Goal: Task Accomplishment & Management: Use online tool/utility

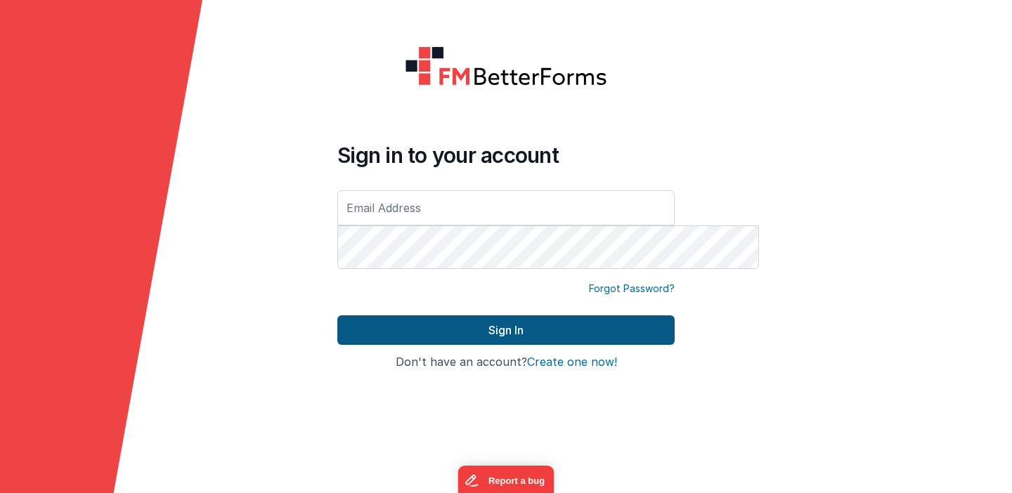
type input "[PERSON_NAME][EMAIL_ADDRESS][DOMAIN_NAME]"
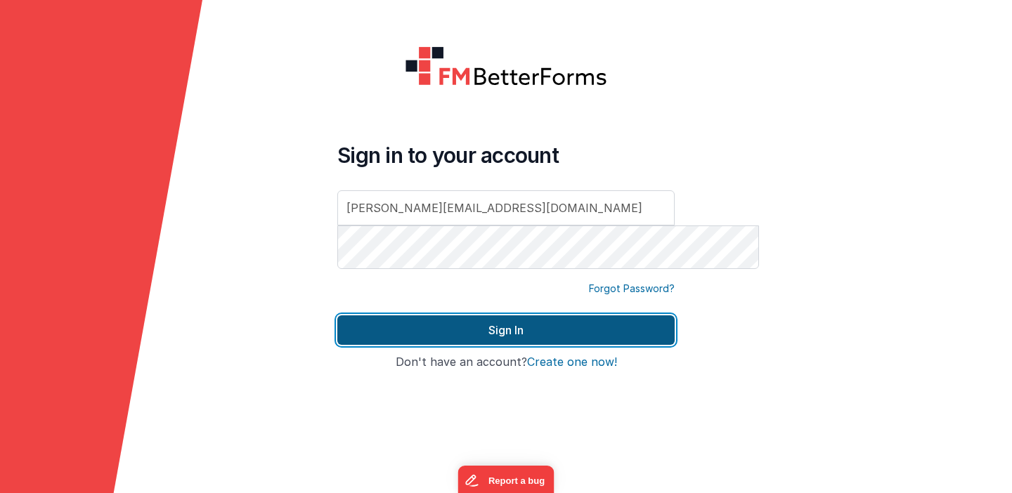
click at [527, 345] on button "Sign In" at bounding box center [505, 330] width 337 height 30
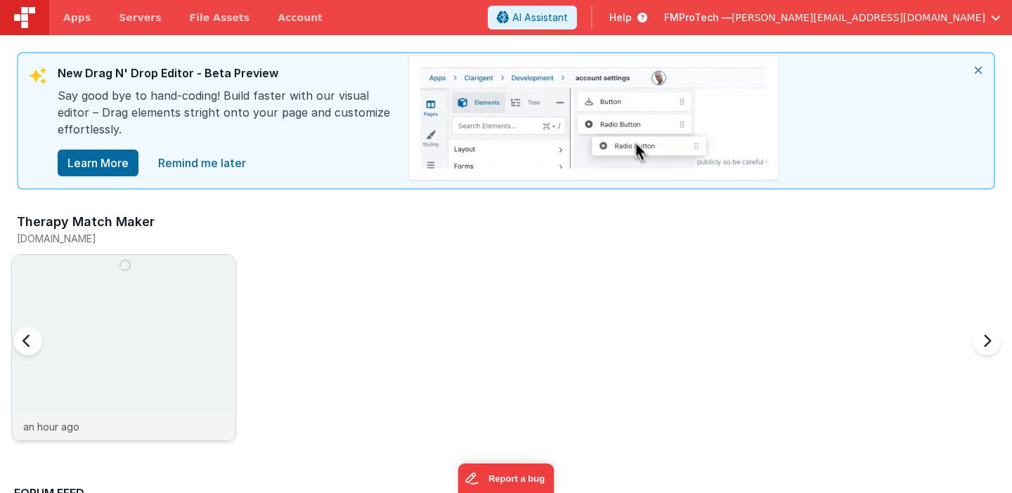
click at [235, 323] on img at bounding box center [123, 366] width 223 height 223
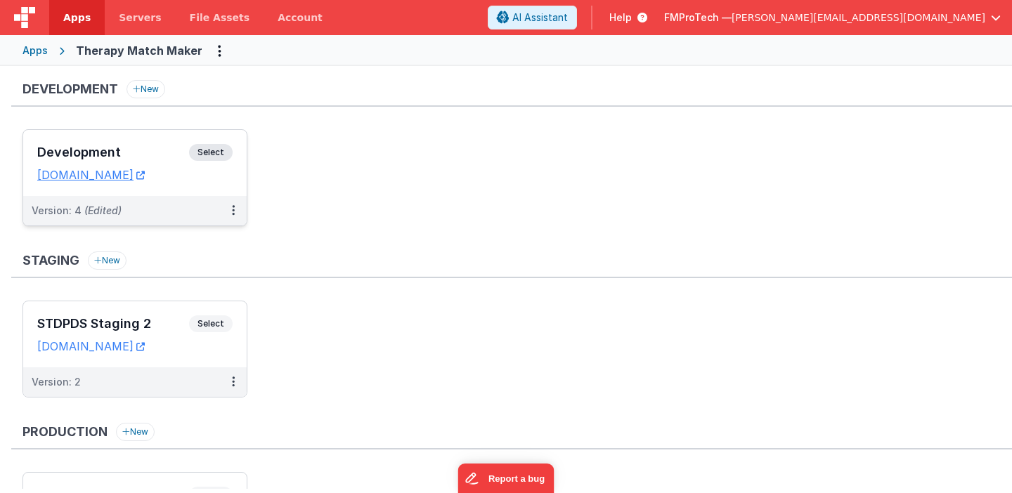
click at [214, 158] on div "Development Select URLs [DOMAIN_NAME]" at bounding box center [134, 163] width 223 height 66
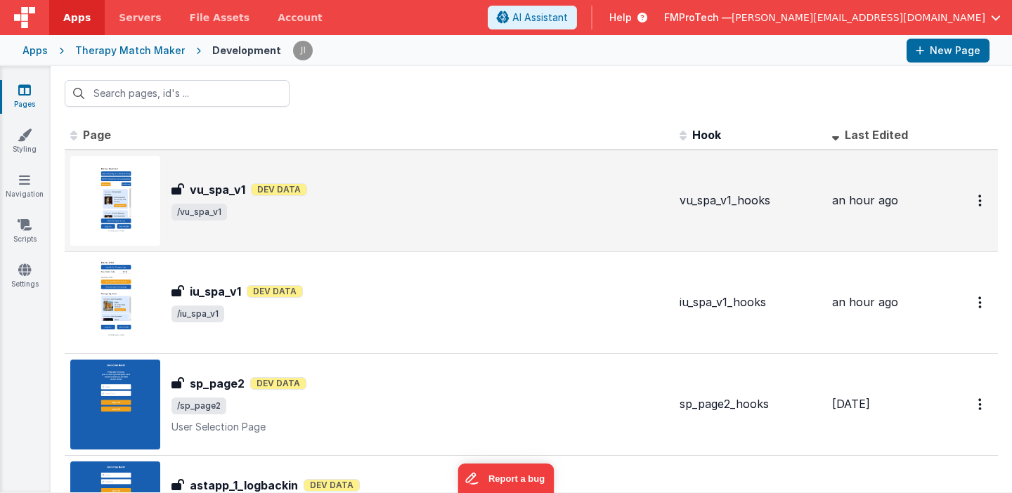
click at [467, 198] on div "vu_spa_v1 Dev Data" at bounding box center [419, 189] width 497 height 17
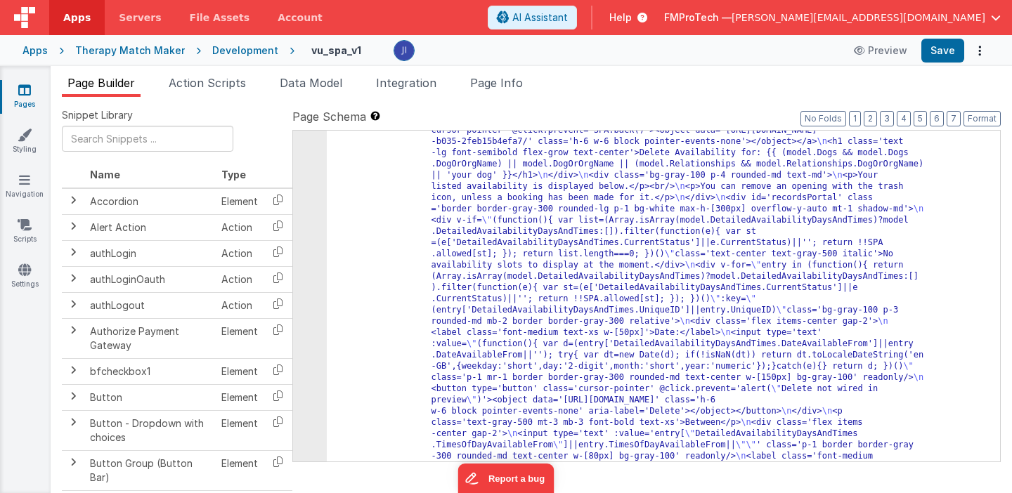
scroll to position [2865, 0]
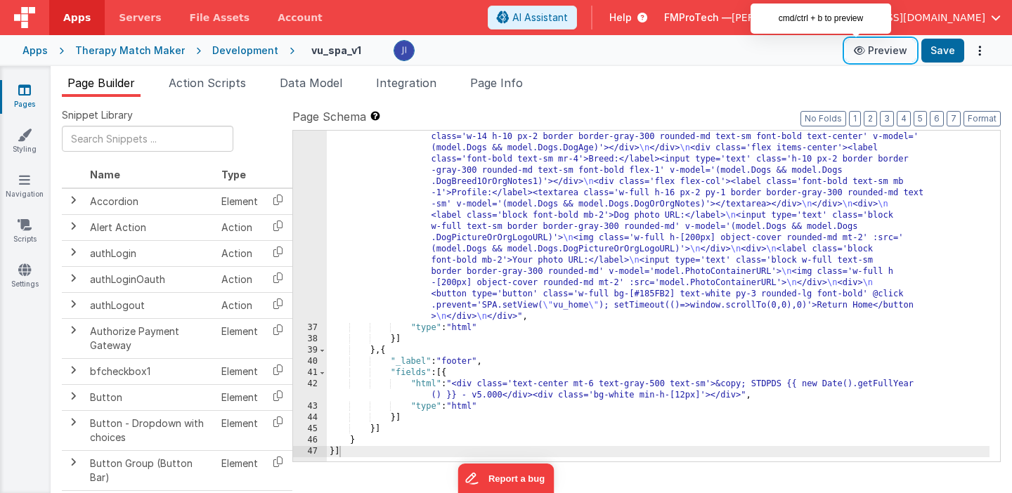
click at [877, 53] on button "Preview" at bounding box center [880, 50] width 70 height 22
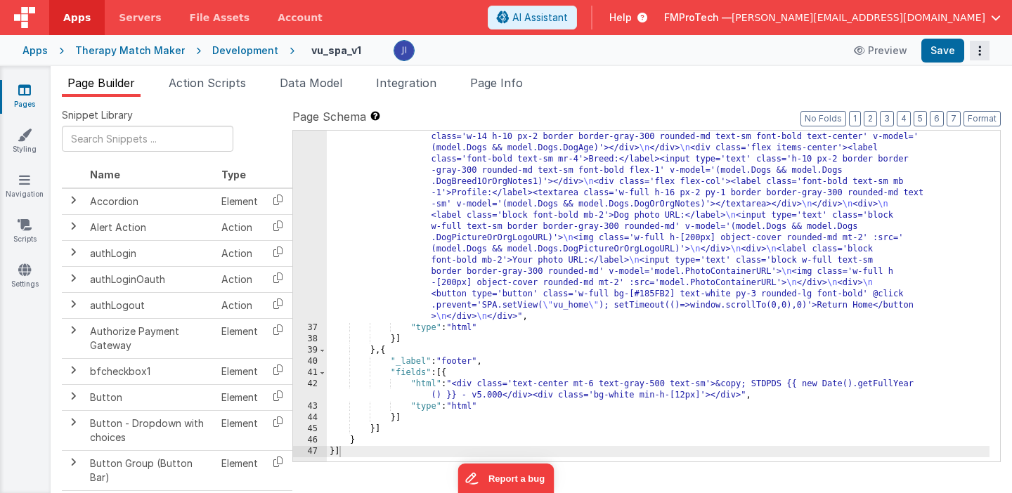
click at [979, 46] on button "Options" at bounding box center [979, 51] width 20 height 20
click at [994, 55] on button at bounding box center [506, 246] width 1012 height 493
click at [991, 17] on span "button" at bounding box center [995, 18] width 10 height 10
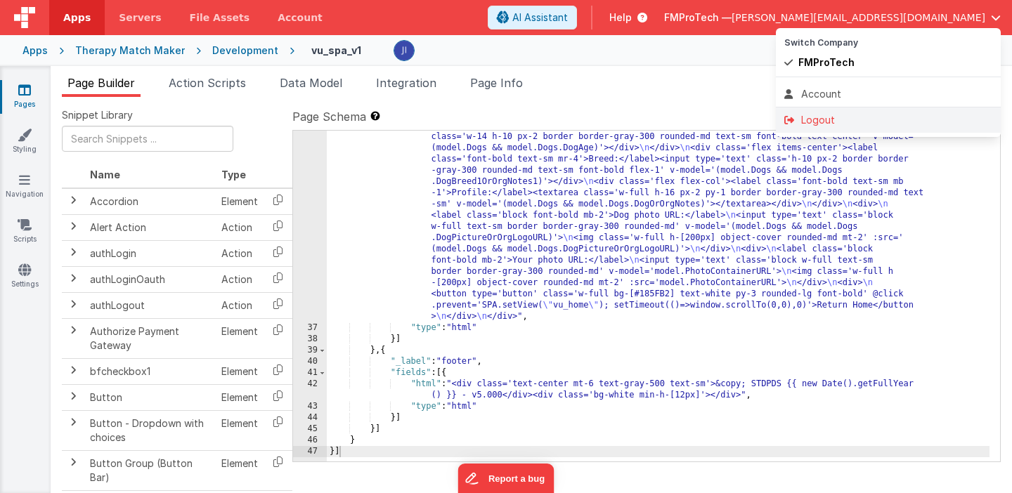
click at [858, 127] on div "Logout" at bounding box center [888, 120] width 208 height 14
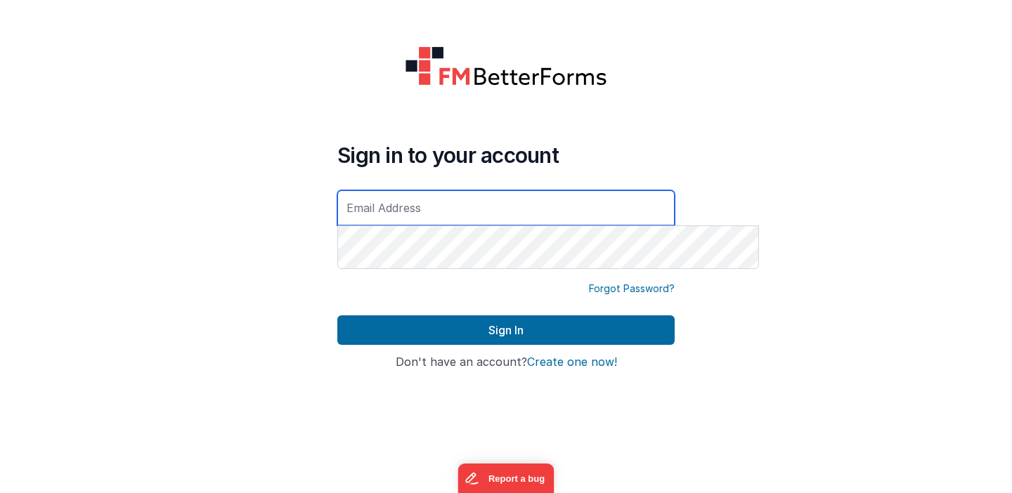
type input "[PERSON_NAME][EMAIL_ADDRESS][DOMAIN_NAME]"
